Goal: Transaction & Acquisition: Register for event/course

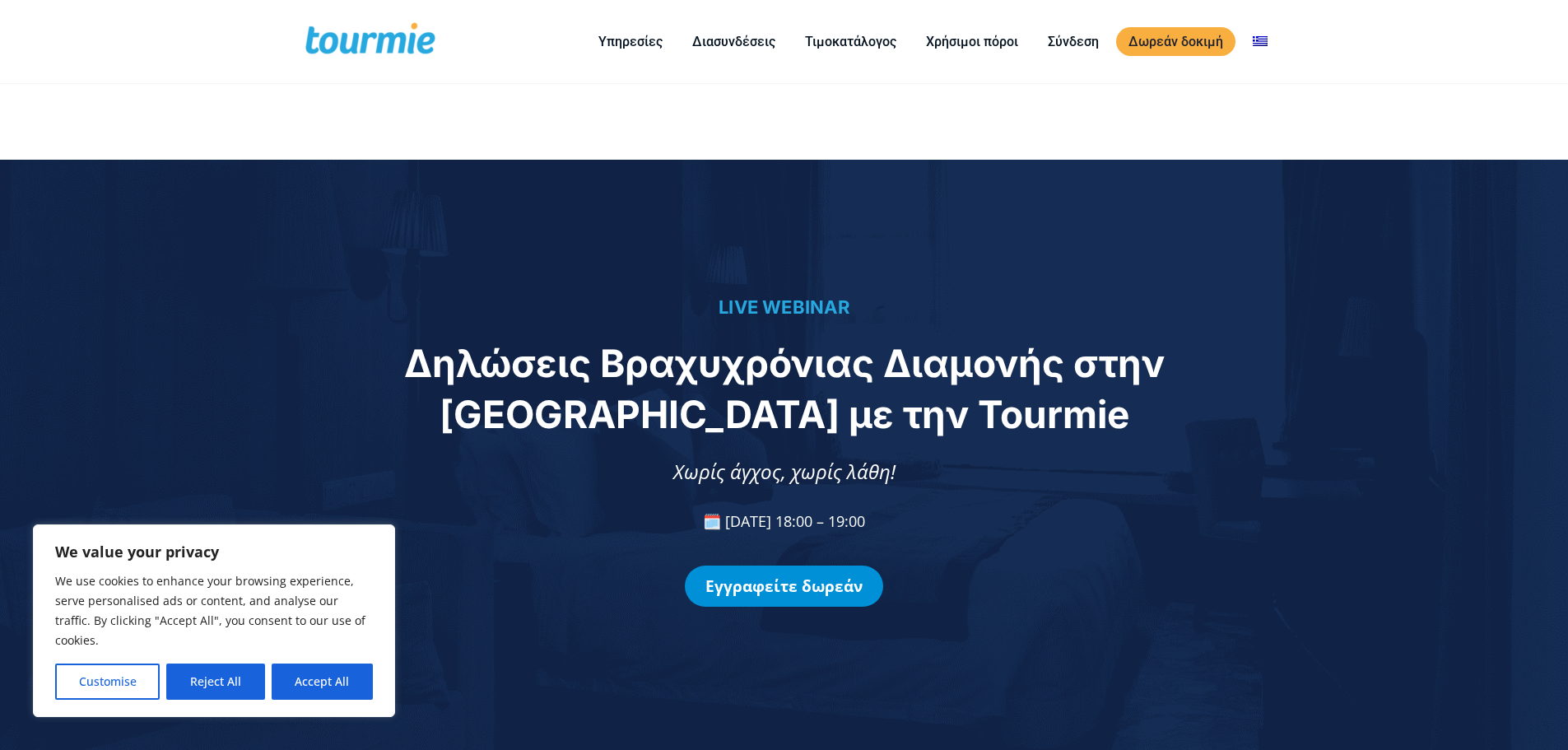
click at [774, 589] on link "Εγγραφείτε δωρεάν" at bounding box center [784, 586] width 198 height 42
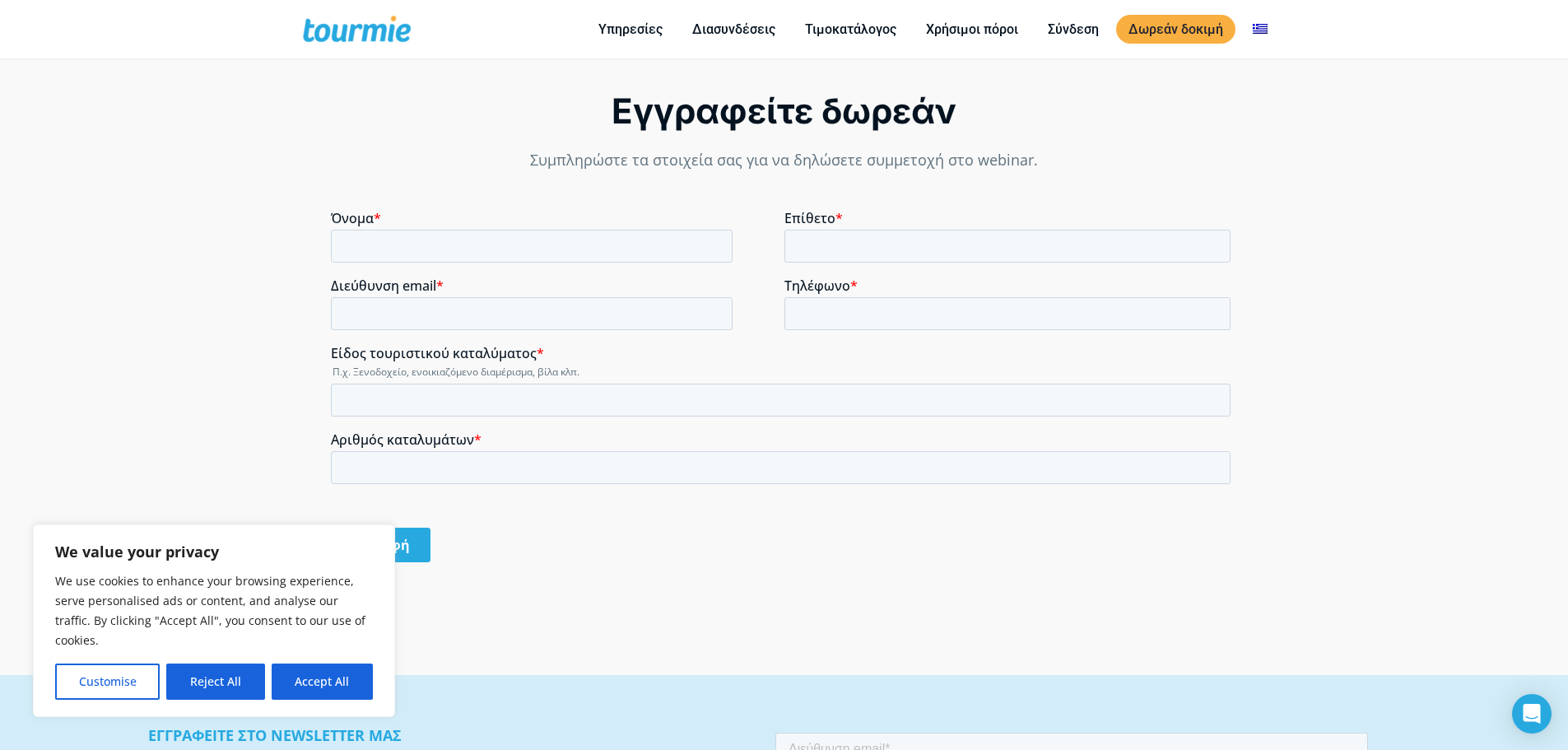
scroll to position [1364, 0]
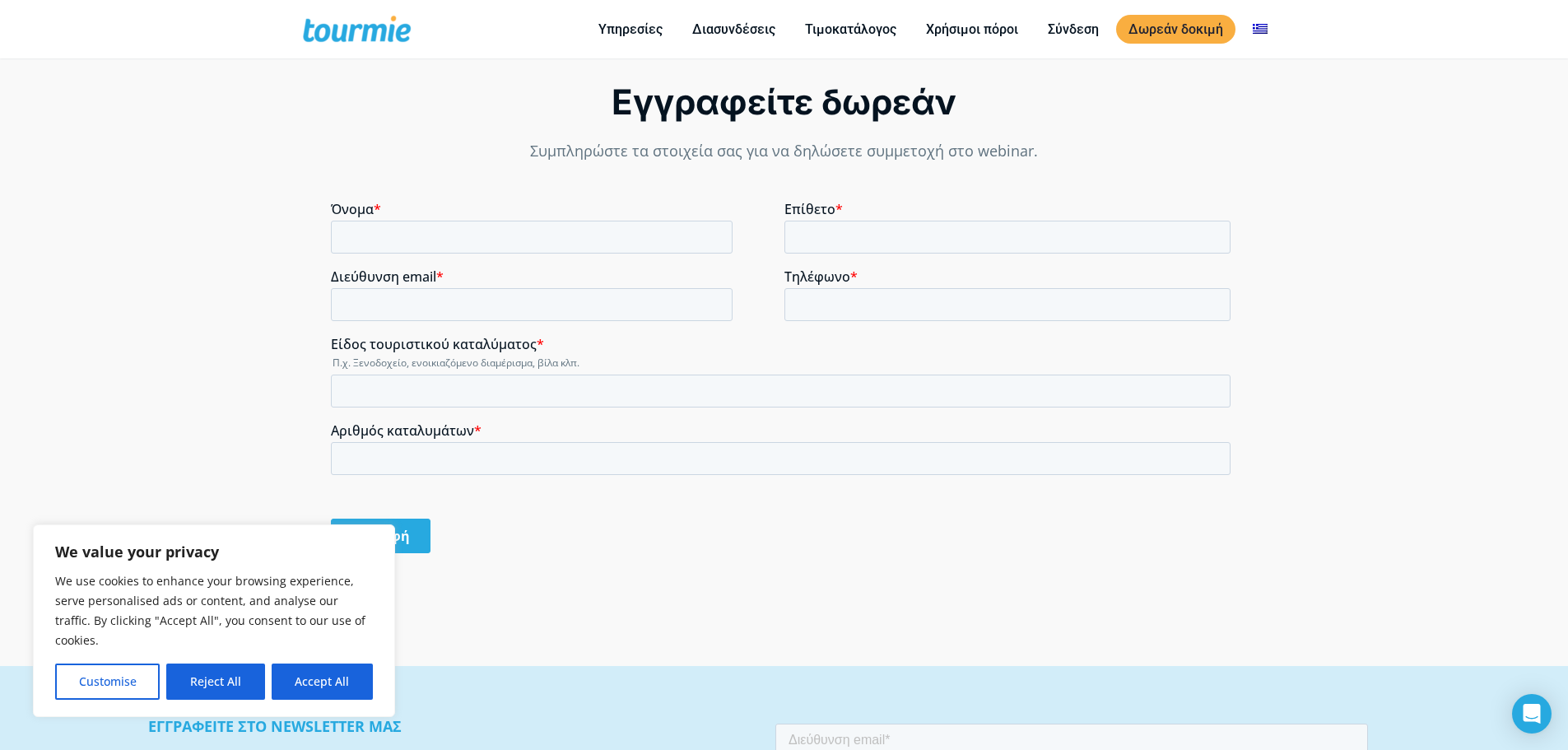
click at [521, 218] on div "Όνομα *" at bounding box center [558, 227] width 454 height 53
click at [515, 231] on input "Όνομα *" at bounding box center [532, 237] width 402 height 33
type input "[PERSON_NAME]"
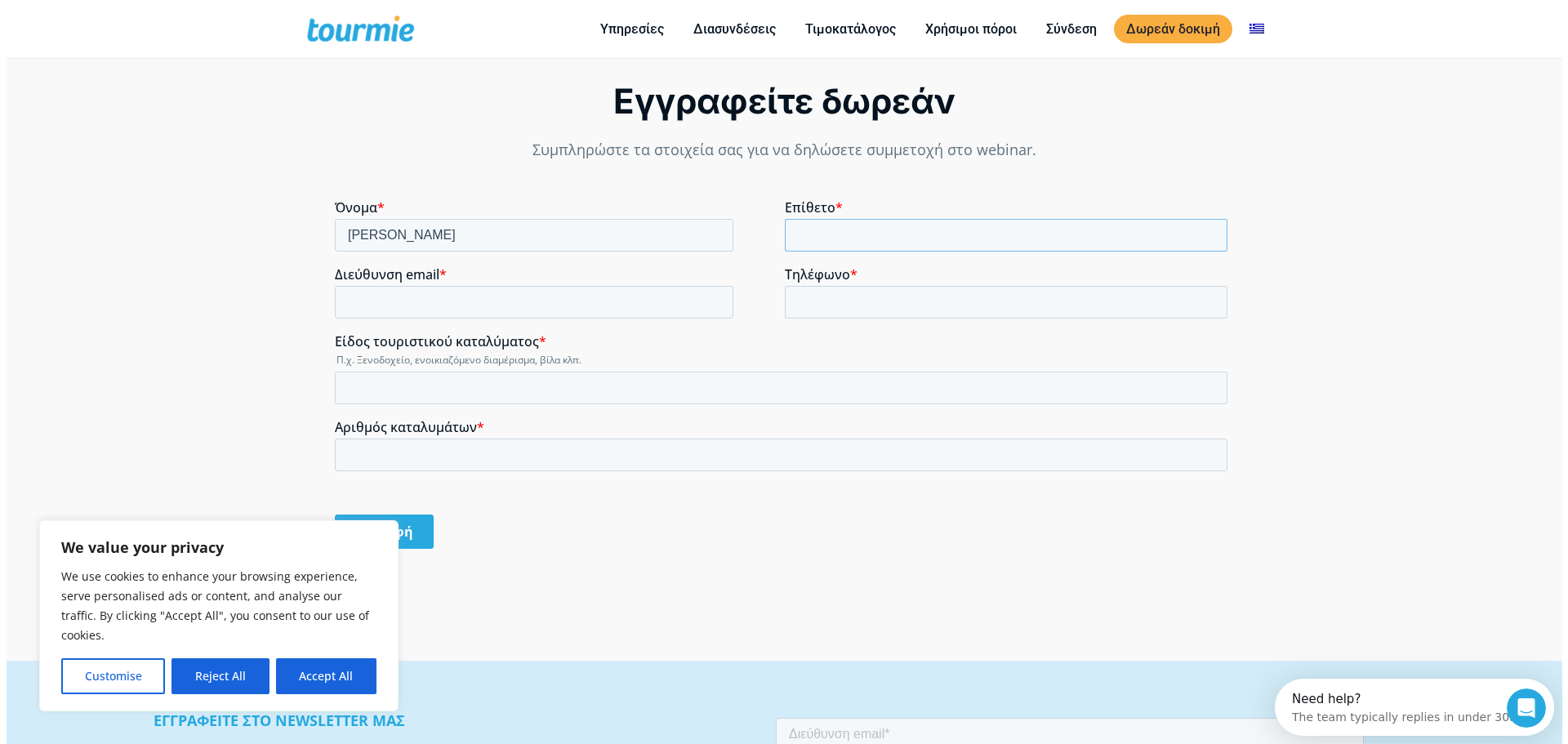
scroll to position [0, 0]
type input "[PERSON_NAME]"
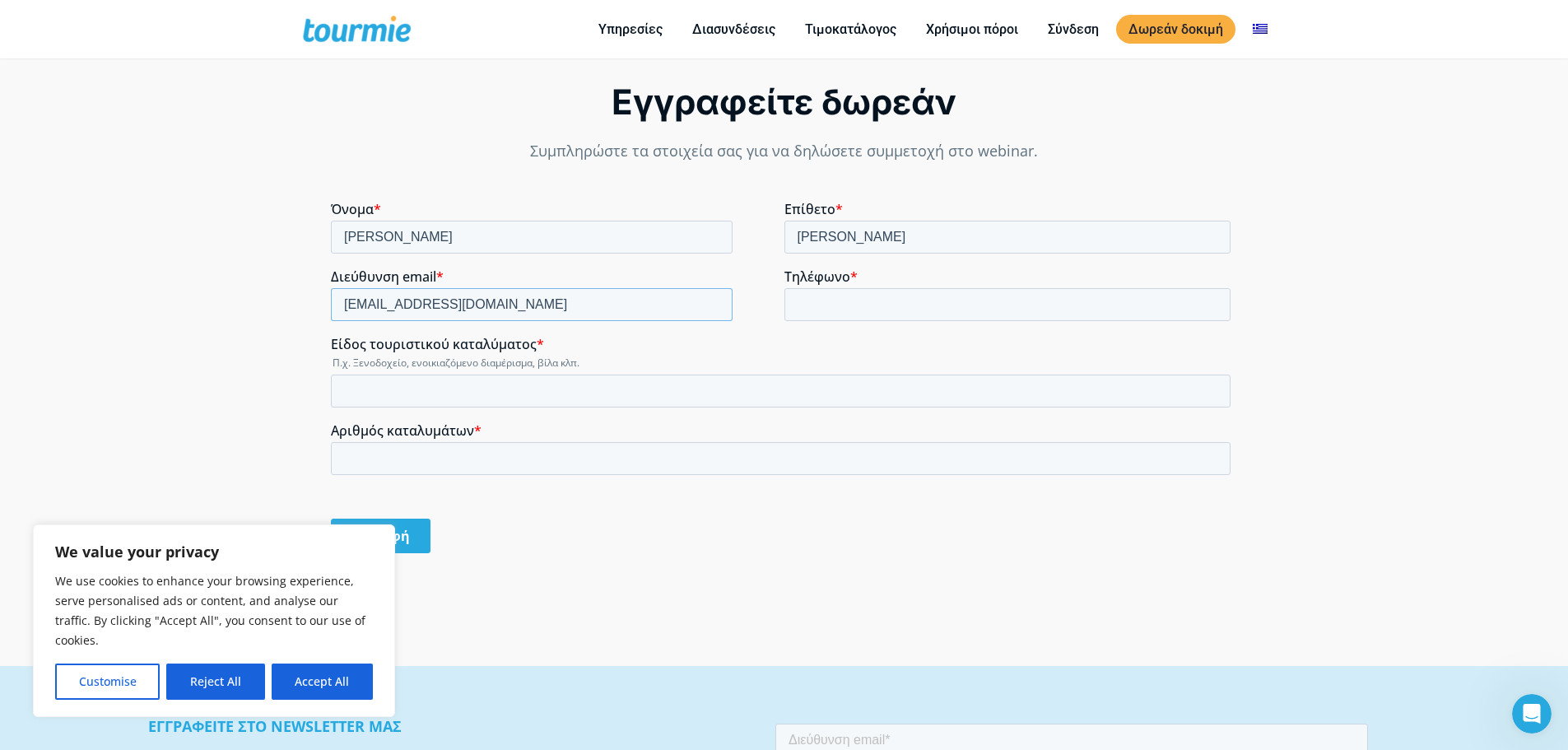
type input "[EMAIL_ADDRESS][DOMAIN_NAME]"
type input "6994143493"
click at [331, 519] on input "Εγγραφή" at bounding box center [380, 536] width 100 height 35
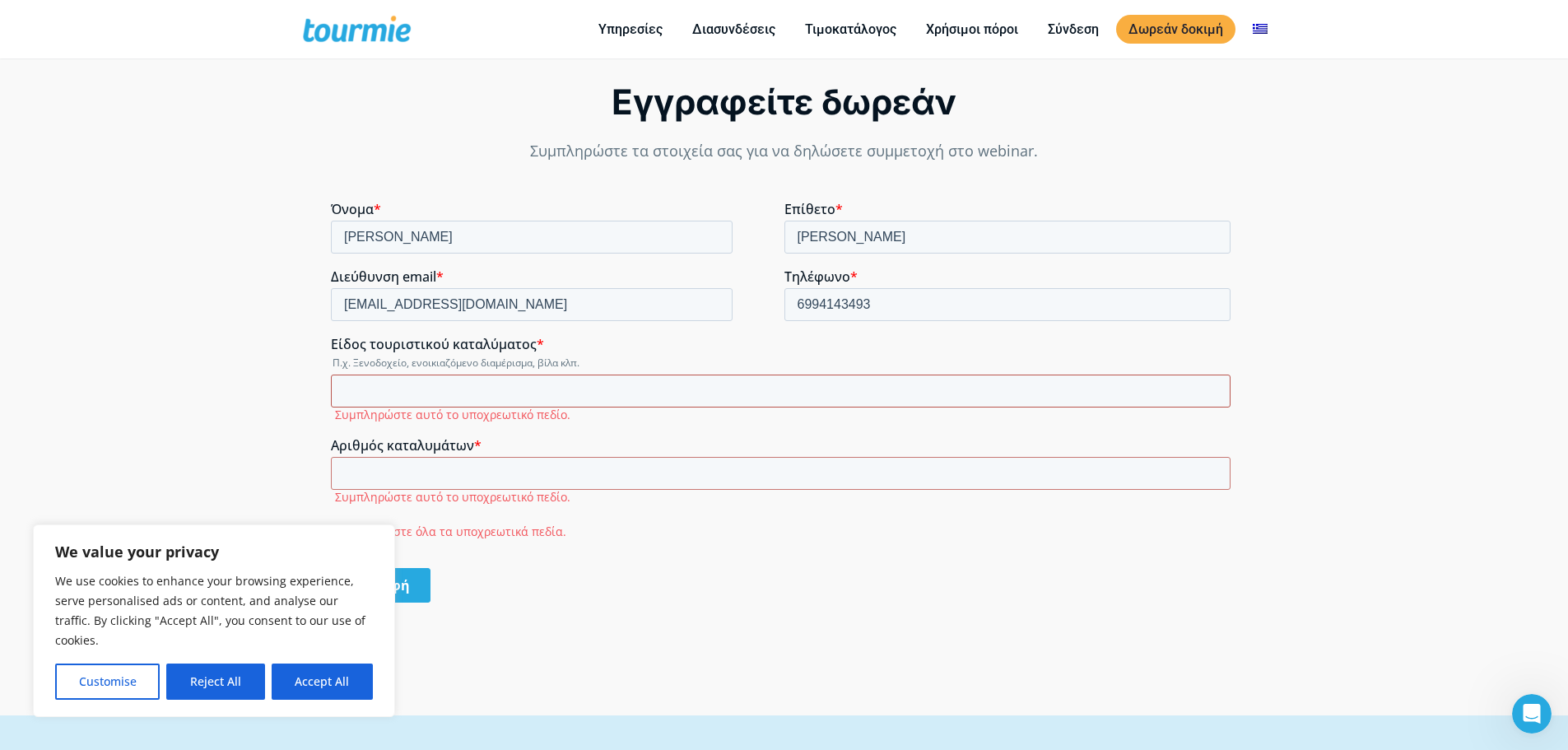
click at [376, 398] on input "Είδος τουριστικού καταλύματος *" at bounding box center [781, 391] width 900 height 33
click at [489, 364] on legend "Π.χ. Ξενοδοχείο, ενοικιαζόμενο διαμέρισμα, βίλα κλπ." at bounding box center [784, 362] width 906 height 14
copy legend "διαμέρισμα"
click at [450, 401] on input "Είδος τουριστικού καταλύματος *" at bounding box center [781, 391] width 900 height 33
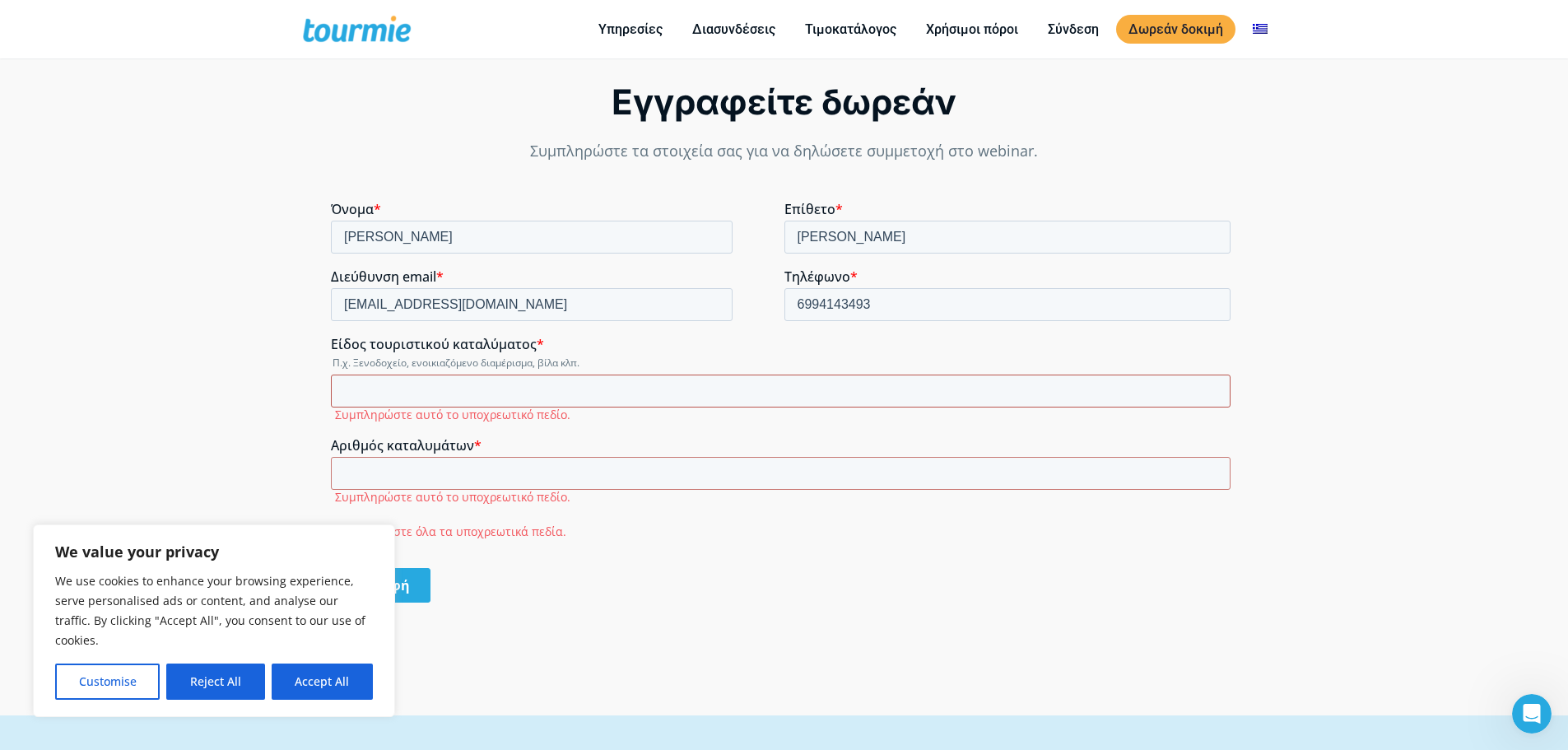
paste input "διαμέρισμα"
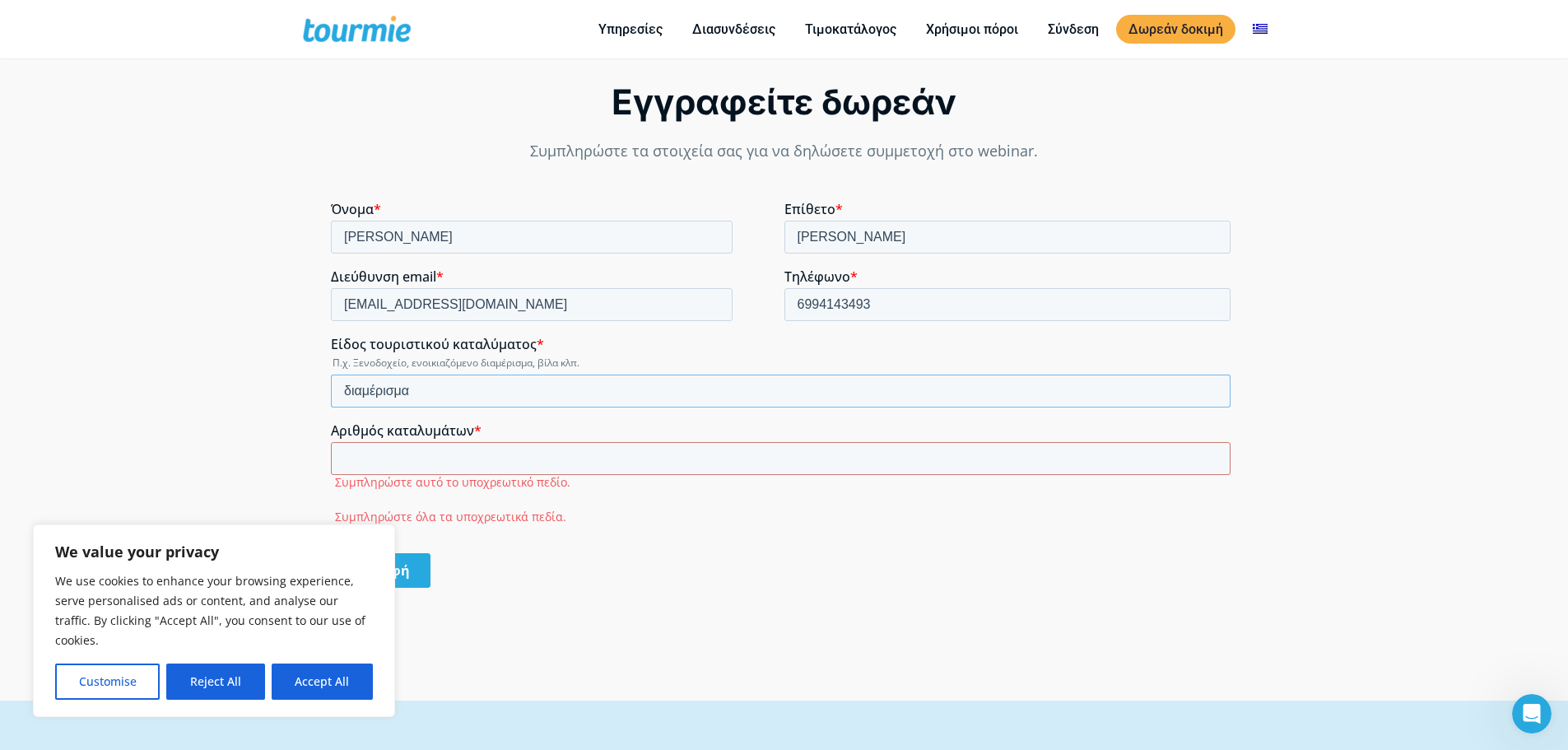
type input "διαμέρισμα"
click at [396, 454] on input "Αριθμός καταλυμάτων *" at bounding box center [781, 458] width 900 height 33
type input "1"
click at [1210, 452] on input "1" at bounding box center [781, 458] width 900 height 33
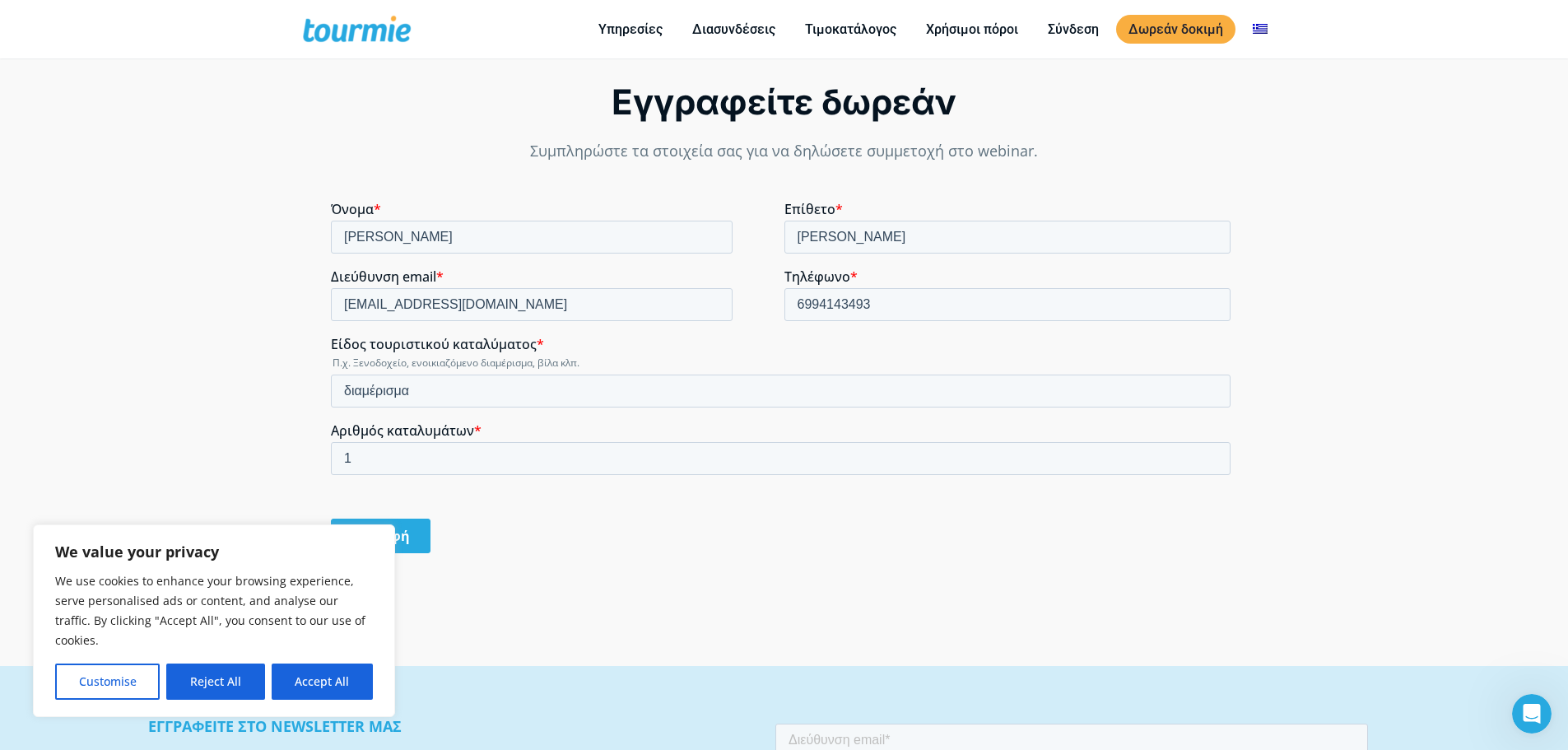
click at [419, 430] on span "Αριθμός καταλυμάτων" at bounding box center [402, 430] width 143 height 18
click at [419, 442] on input "1" at bounding box center [781, 458] width 900 height 33
click at [419, 430] on span "Αριθμός καταλυμάτων" at bounding box center [402, 430] width 143 height 18
click at [419, 442] on input "1" at bounding box center [781, 458] width 900 height 33
click at [455, 436] on span "Αριθμός καταλυμάτων" at bounding box center [402, 430] width 143 height 18
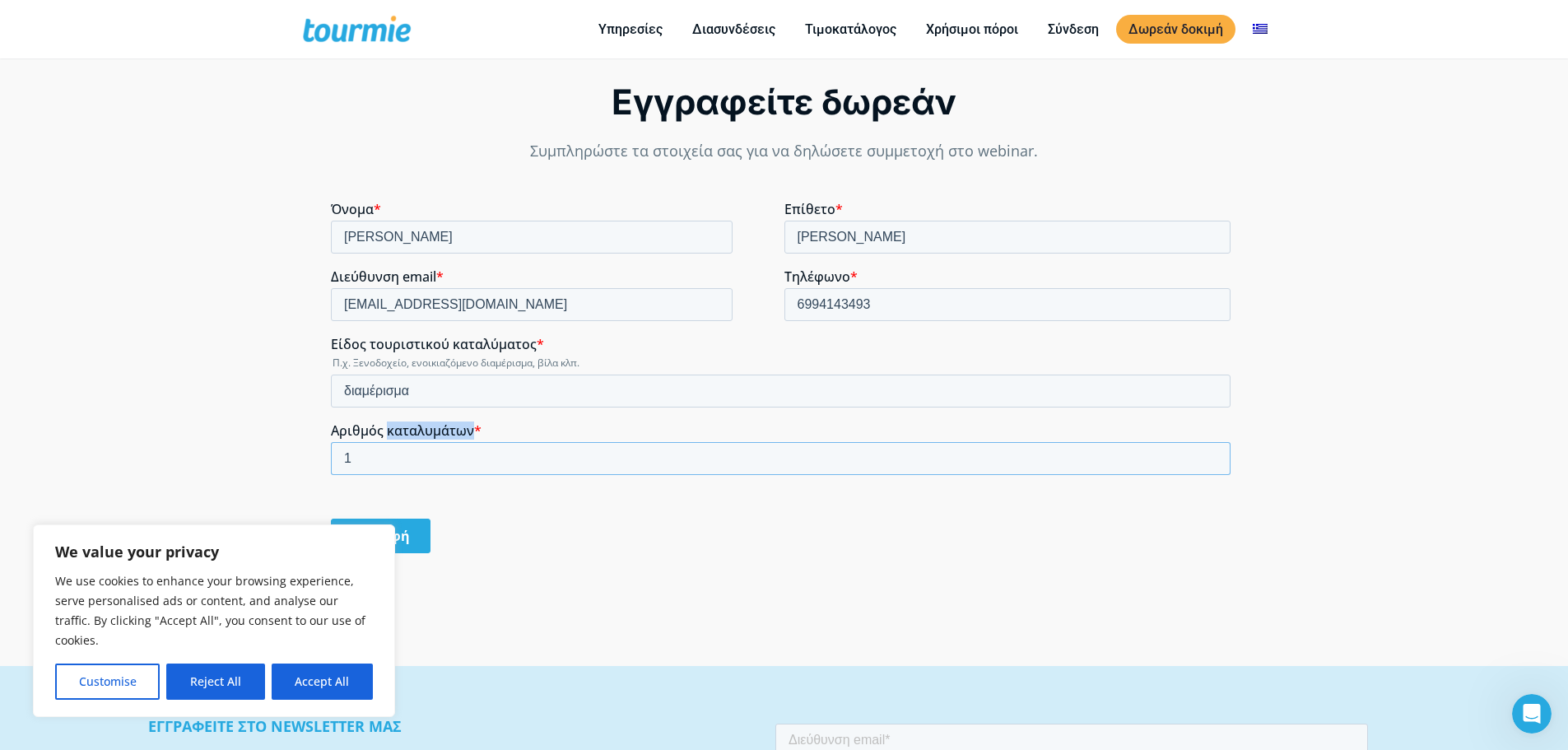
click at [455, 442] on input "1" at bounding box center [781, 458] width 900 height 33
drag, startPoint x: 469, startPoint y: 433, endPoint x: 344, endPoint y: 431, distance: 125.0
click at [339, 433] on span "Αριθμός καταλυμάτων" at bounding box center [402, 430] width 143 height 18
drag, startPoint x: 471, startPoint y: 433, endPoint x: 334, endPoint y: 432, distance: 137.0
click at [334, 432] on label "Αριθμός καταλυμάτων *" at bounding box center [784, 430] width 906 height 16
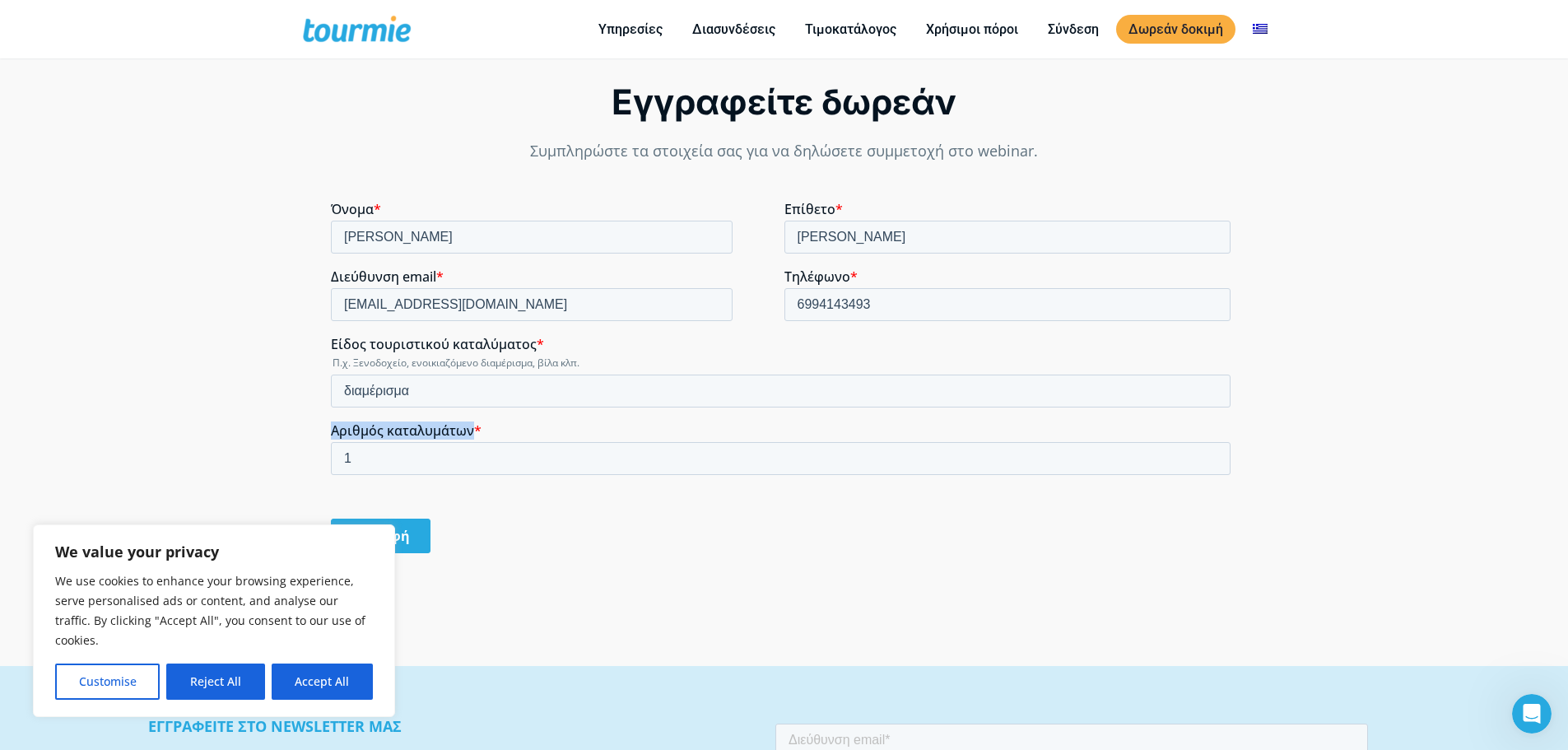
click at [376, 537] on input "Εγγραφή" at bounding box center [380, 536] width 100 height 35
